Goal: Check status: Check status

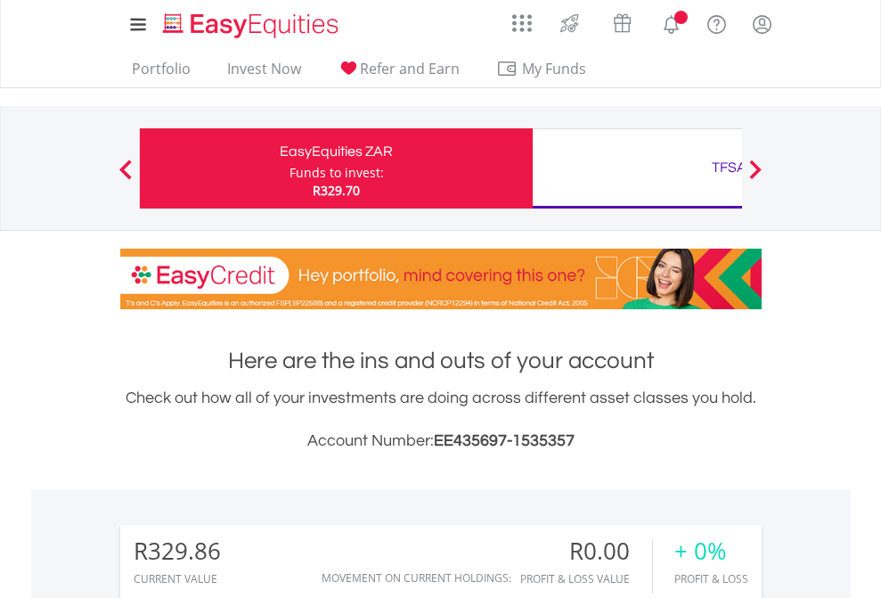
scroll to position [171, 280]
click at [289, 168] on div "Funds to invest:" at bounding box center [336, 173] width 94 height 18
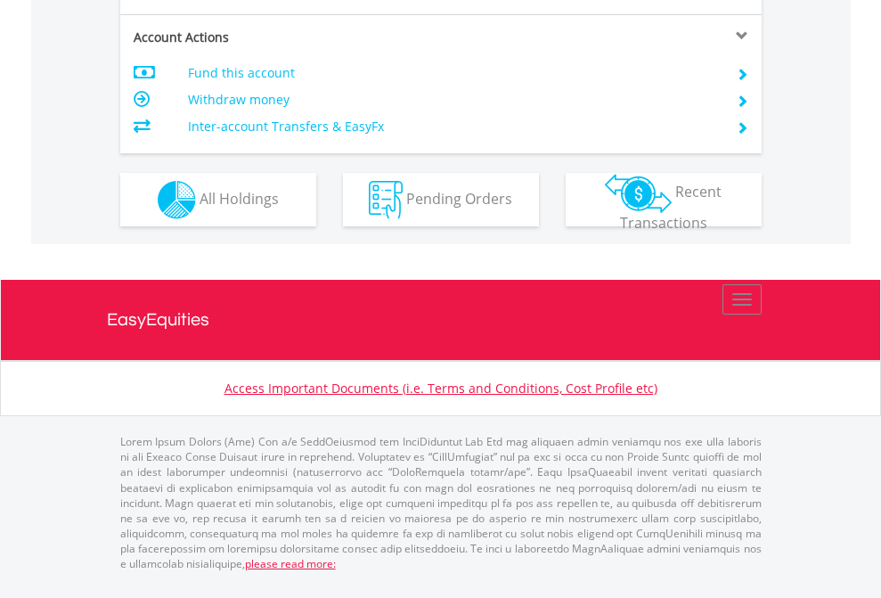
scroll to position [1743, 0]
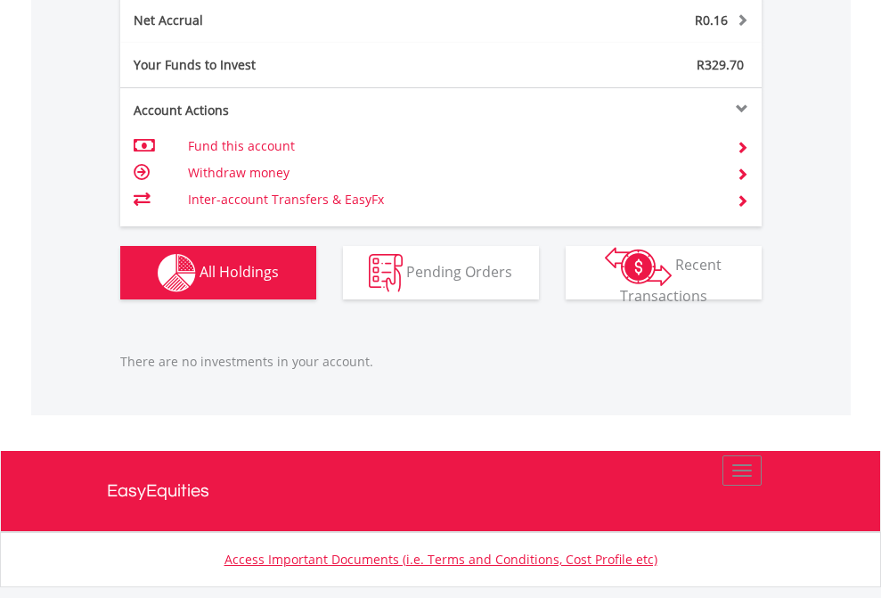
scroll to position [1805, 0]
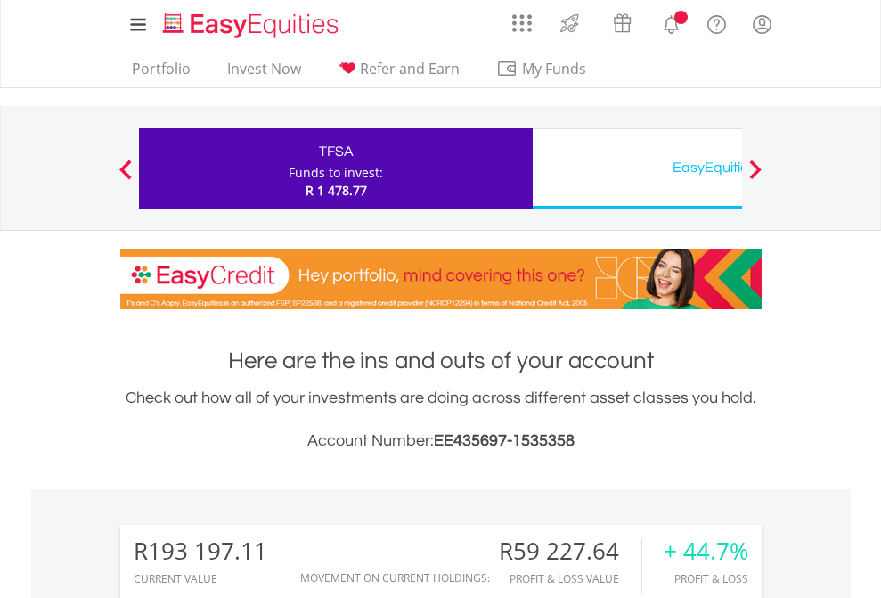
scroll to position [171, 280]
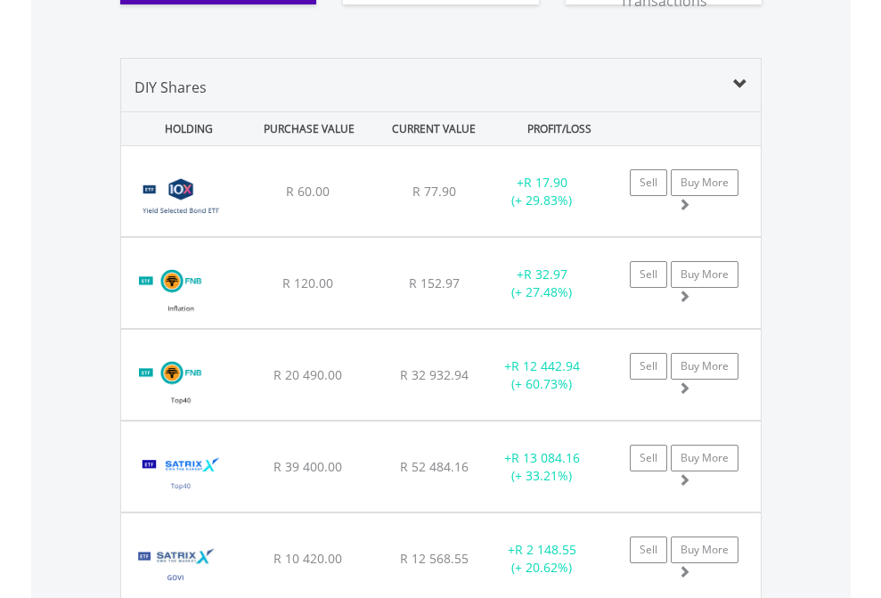
scroll to position [2088, 0]
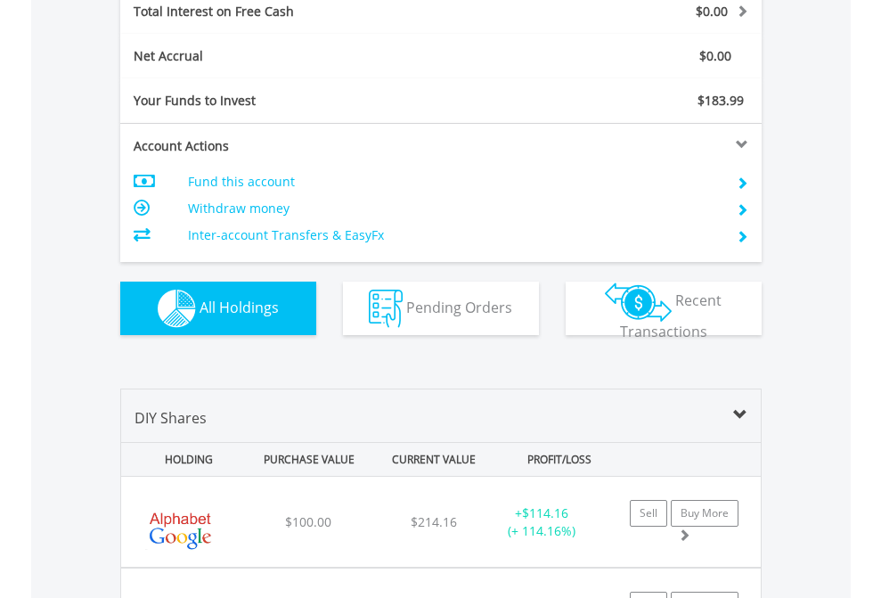
scroll to position [2052, 0]
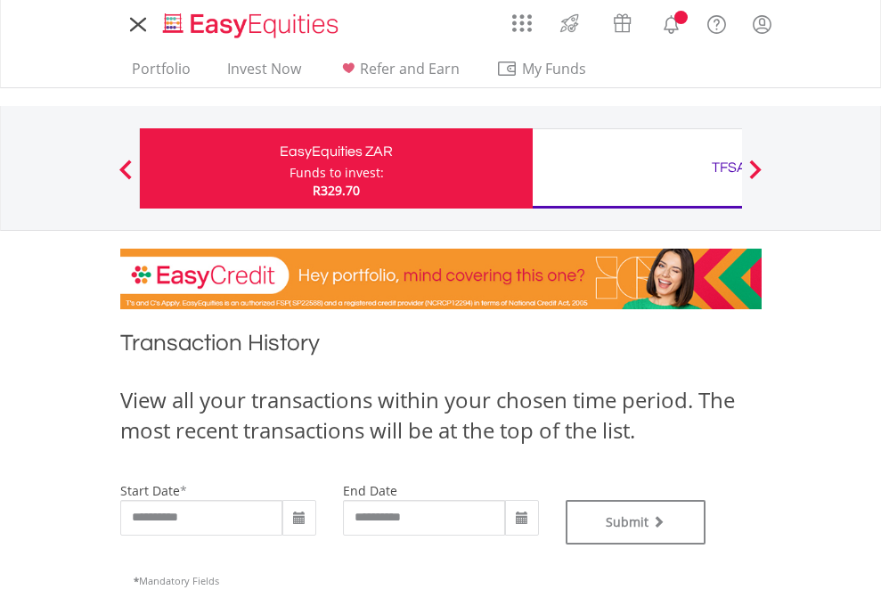
type input "**********"
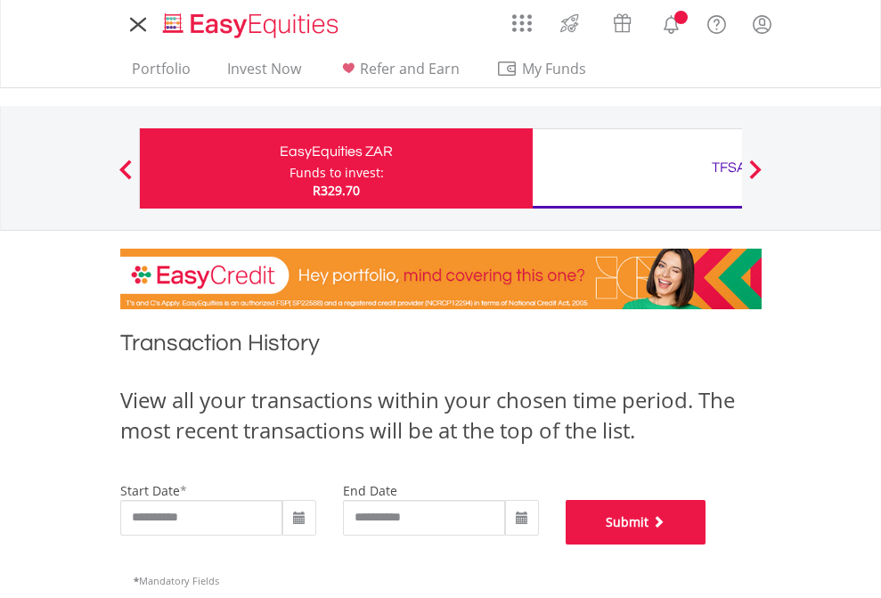
click at [706, 544] on button "Submit" at bounding box center [636, 522] width 141 height 45
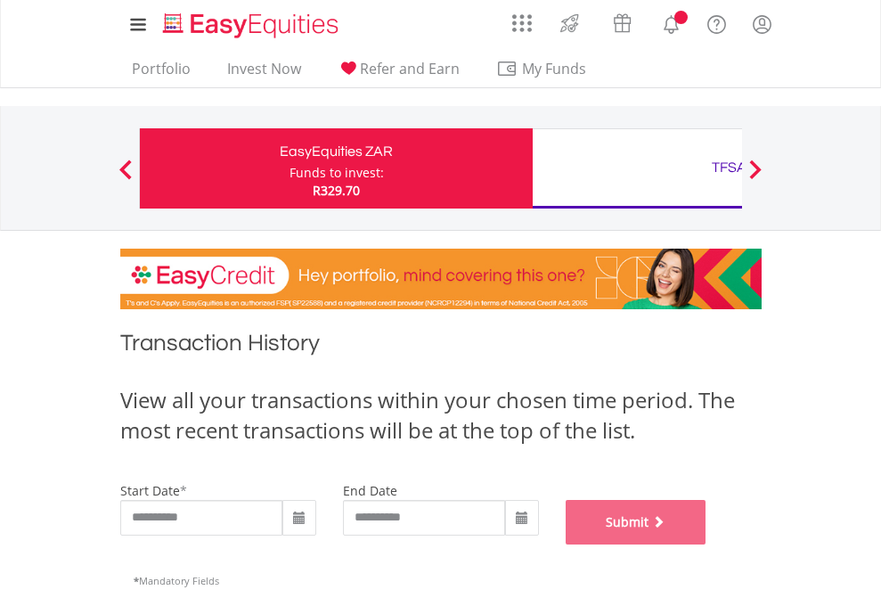
scroll to position [722, 0]
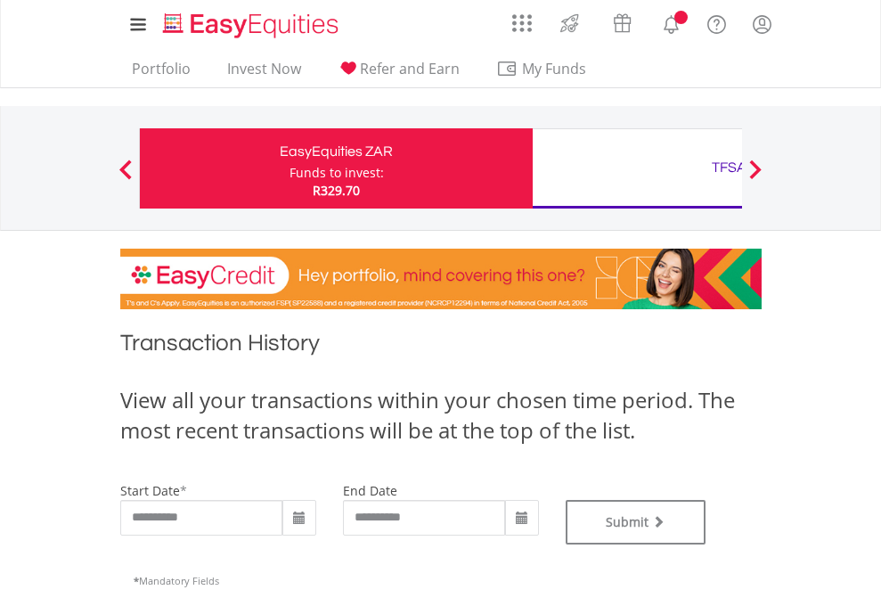
click at [637, 168] on div "TFSA" at bounding box center [728, 167] width 371 height 25
type input "**********"
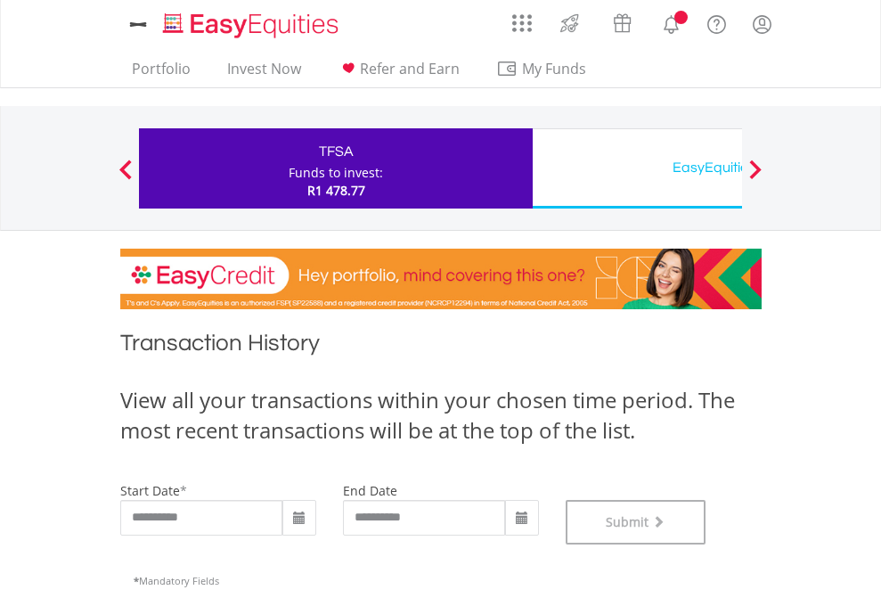
scroll to position [722, 0]
click at [637, 168] on div "EasyEquities USD" at bounding box center [728, 167] width 371 height 25
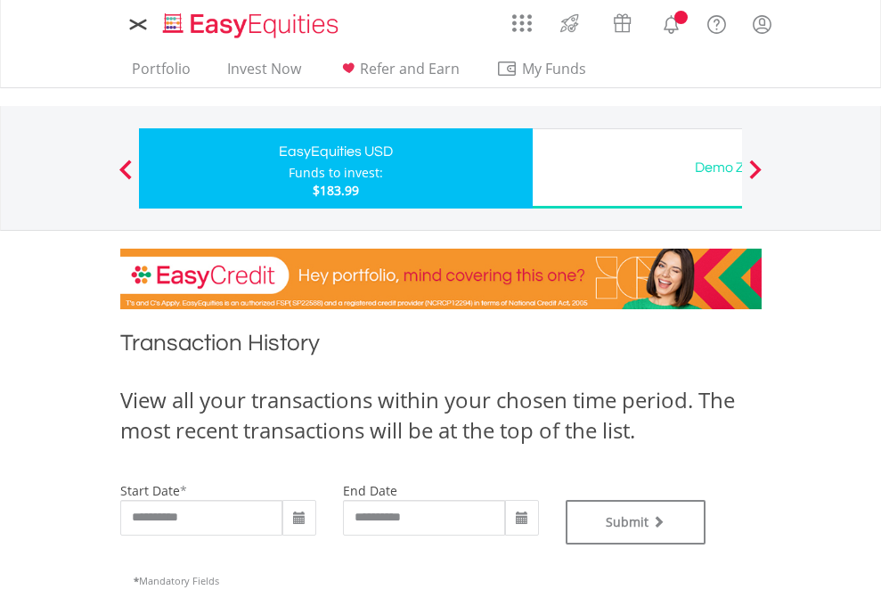
type input "**********"
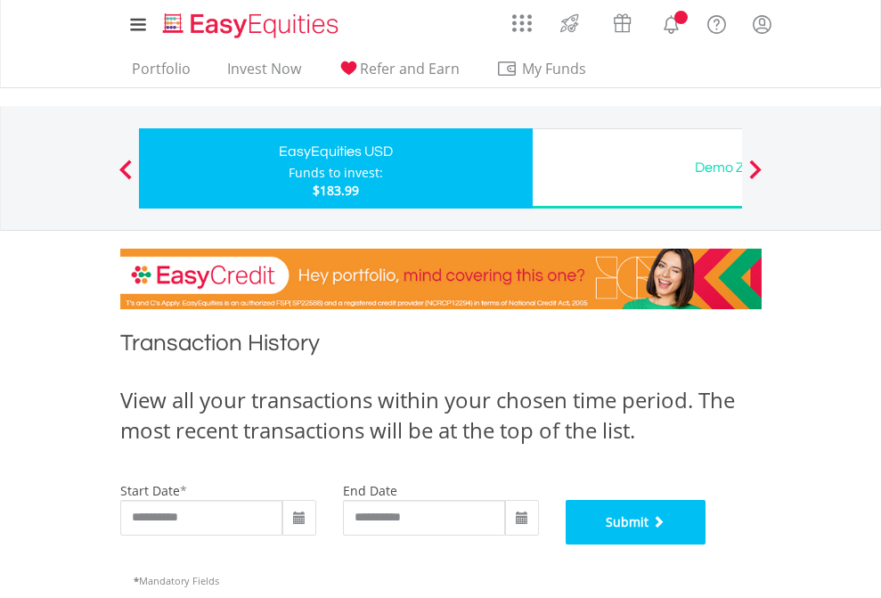
click at [706, 544] on button "Submit" at bounding box center [636, 522] width 141 height 45
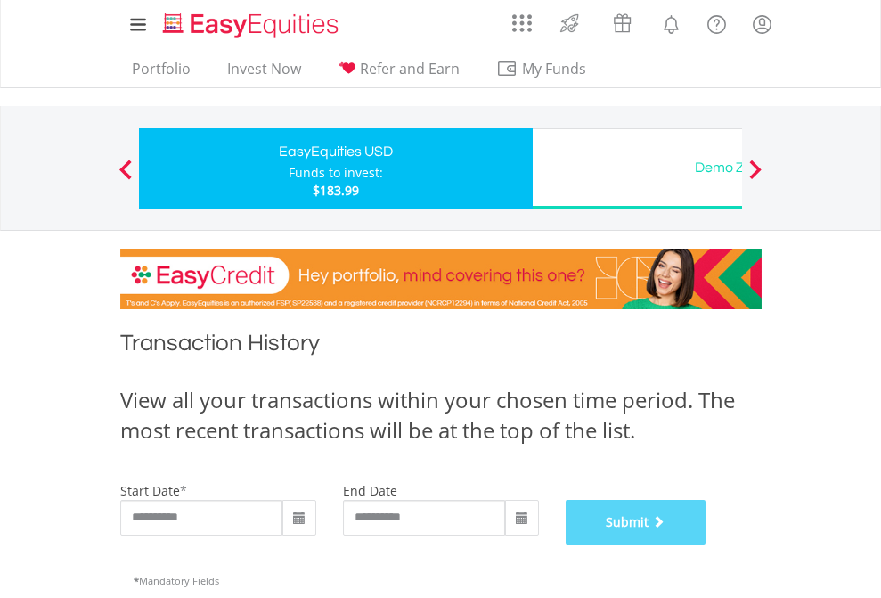
scroll to position [722, 0]
